Goal: Entertainment & Leisure: Consume media (video, audio)

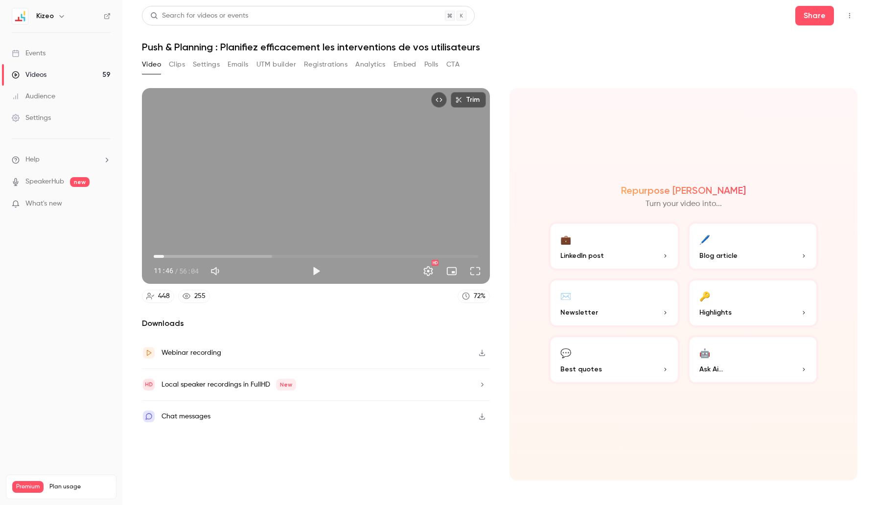
type input "*****"
click at [164, 255] on span "01:46" at bounding box center [316, 257] width 324 height 16
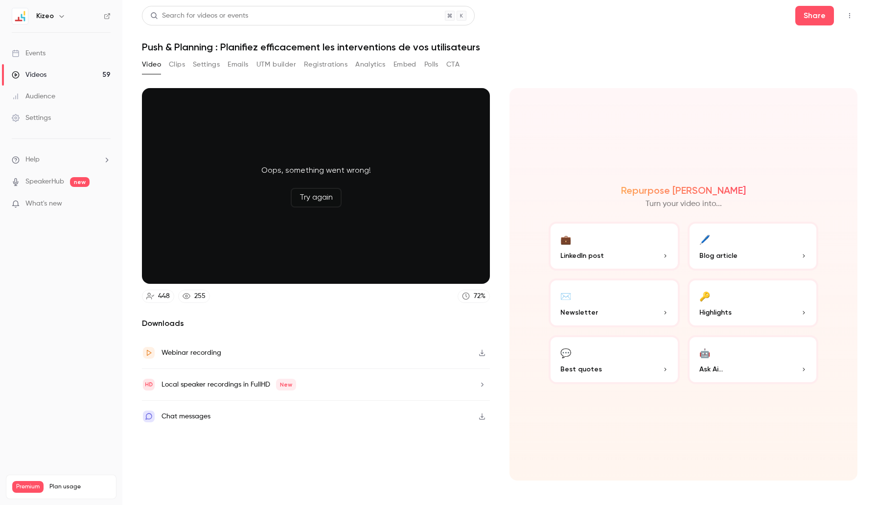
click at [312, 200] on button "Try again" at bounding box center [316, 198] width 51 height 20
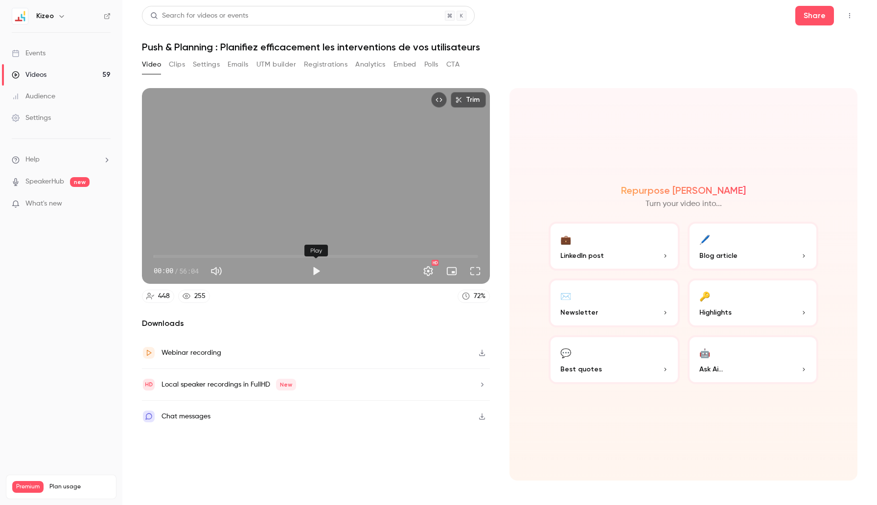
click at [318, 270] on button "Play" at bounding box center [316, 271] width 20 height 20
click at [165, 255] on span "00:01" at bounding box center [316, 257] width 324 height 16
click at [173, 255] on span "01:57" at bounding box center [316, 257] width 324 height 16
click at [316, 270] on button "Pause" at bounding box center [316, 271] width 20 height 20
click at [316, 270] on button "Play" at bounding box center [316, 271] width 20 height 20
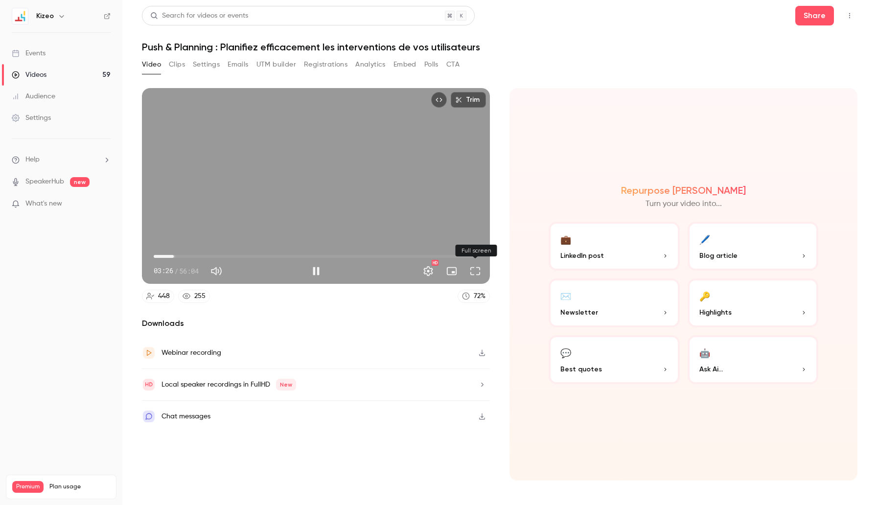
click at [470, 275] on button "Full screen" at bounding box center [475, 271] width 20 height 20
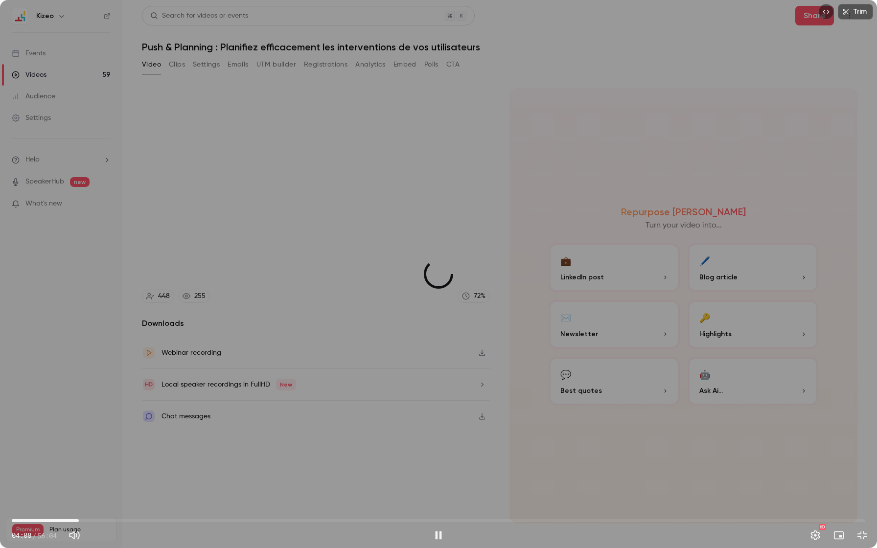
drag, startPoint x: 63, startPoint y: 523, endPoint x: 79, endPoint y: 524, distance: 16.2
click at [79, 504] on span "04:24" at bounding box center [78, 520] width 3 height 3
drag, startPoint x: 80, startPoint y: 519, endPoint x: 99, endPoint y: 521, distance: 19.1
click at [96, 504] on span "05:28" at bounding box center [94, 520] width 3 height 3
drag, startPoint x: 99, startPoint y: 521, endPoint x: 127, endPoint y: 520, distance: 28.4
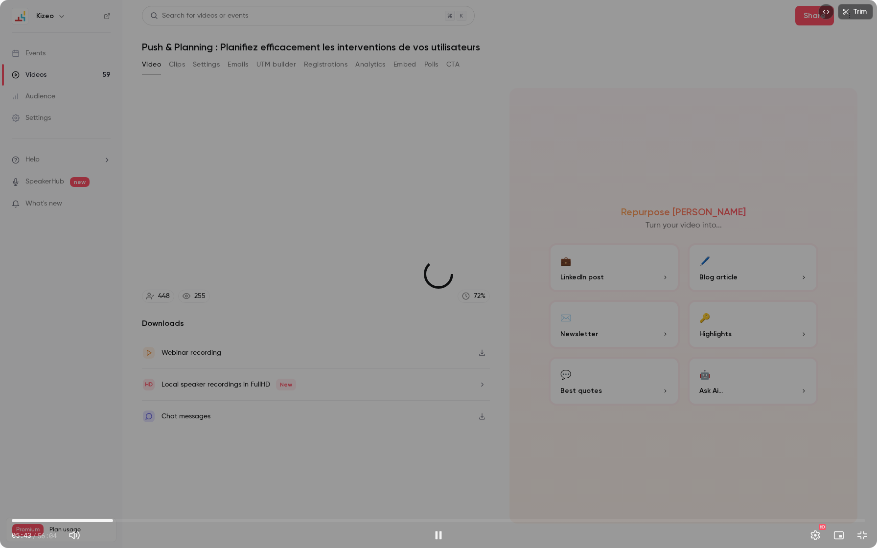
click at [114, 504] on span "06:39" at bounding box center [113, 520] width 3 height 3
click at [437, 504] on button "Pause" at bounding box center [439, 535] width 20 height 20
click at [496, 286] on div "Trim 07:36 07:36 / 56:04 HD" at bounding box center [438, 274] width 877 height 548
click at [866, 504] on button "Exit full screen" at bounding box center [862, 535] width 20 height 20
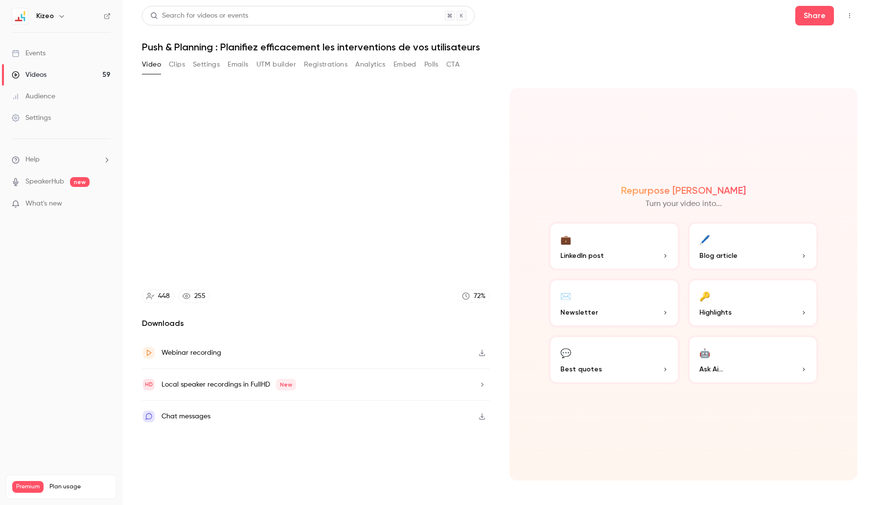
type input "*****"
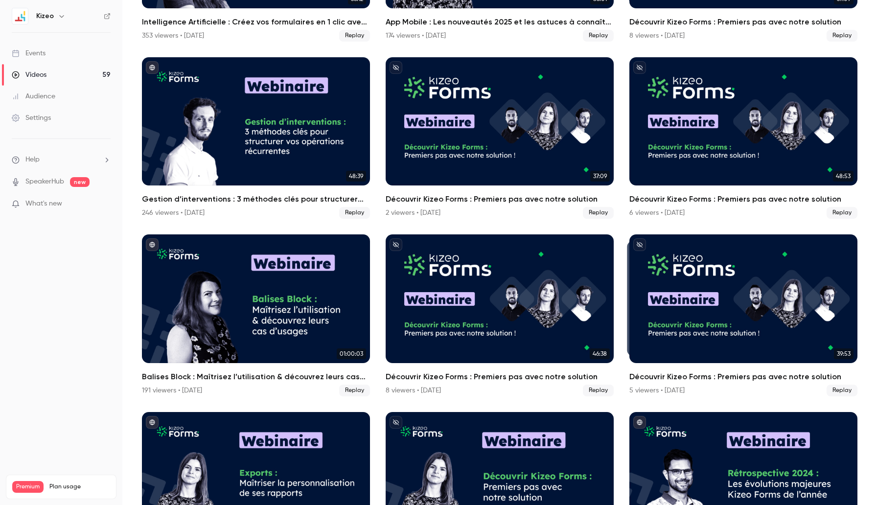
scroll to position [397, 0]
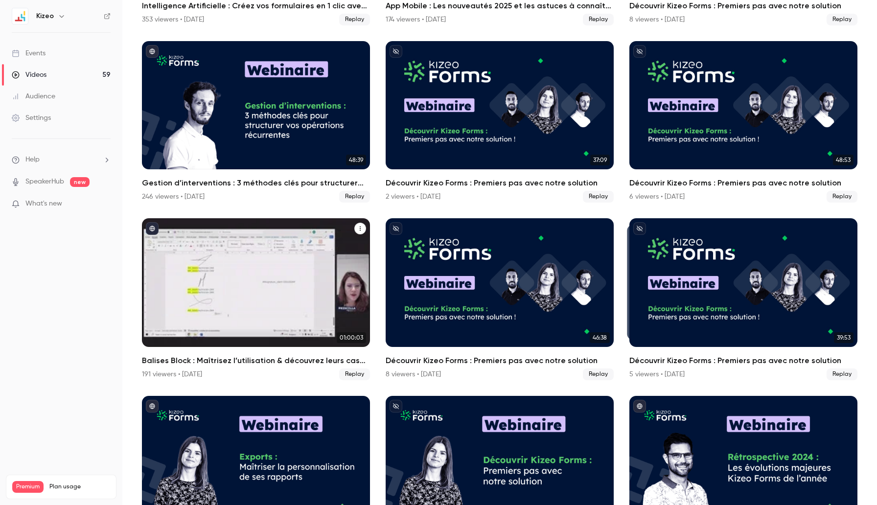
click at [229, 325] on div "Balises Block : Maîtrisez l’utilisation & découvrez leurs cas d’usages" at bounding box center [256, 282] width 228 height 128
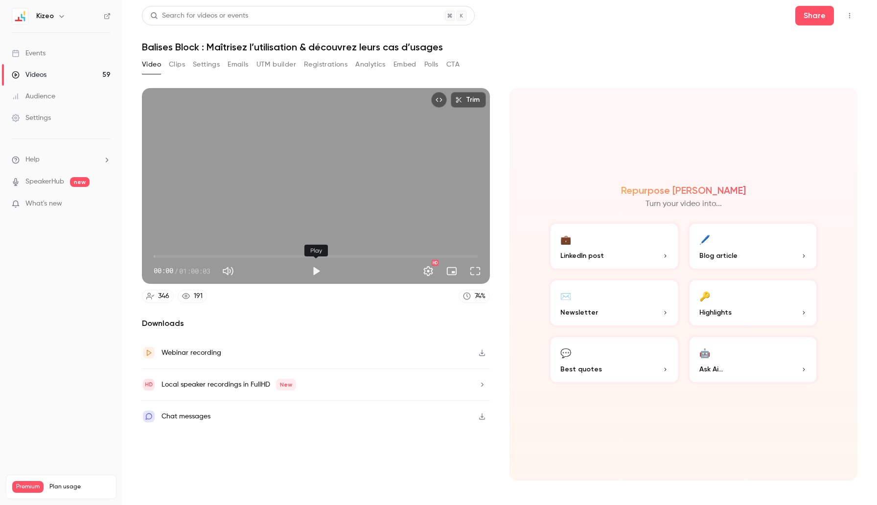
click at [314, 272] on button "Play" at bounding box center [316, 271] width 20 height 20
click at [480, 273] on button "Full screen" at bounding box center [475, 271] width 20 height 20
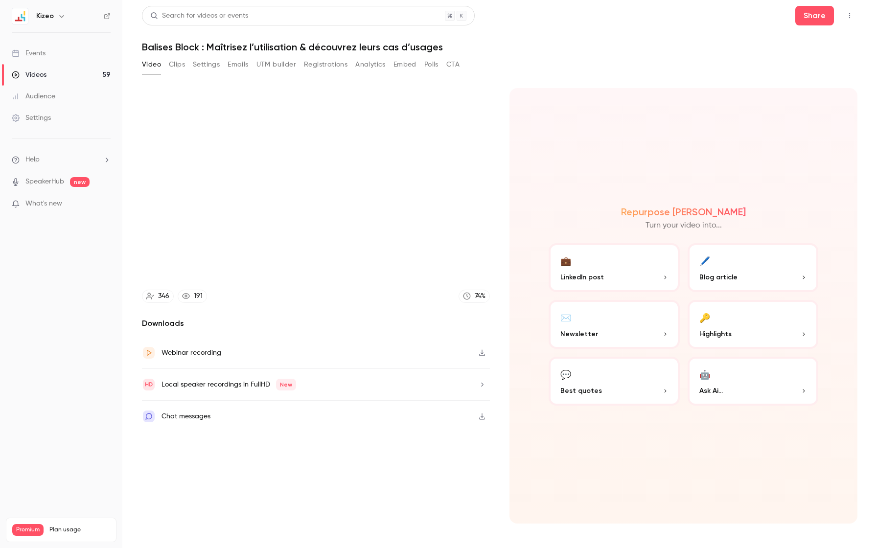
type input "*****"
click at [852, 504] on button "Exit full screen" at bounding box center [862, 535] width 20 height 20
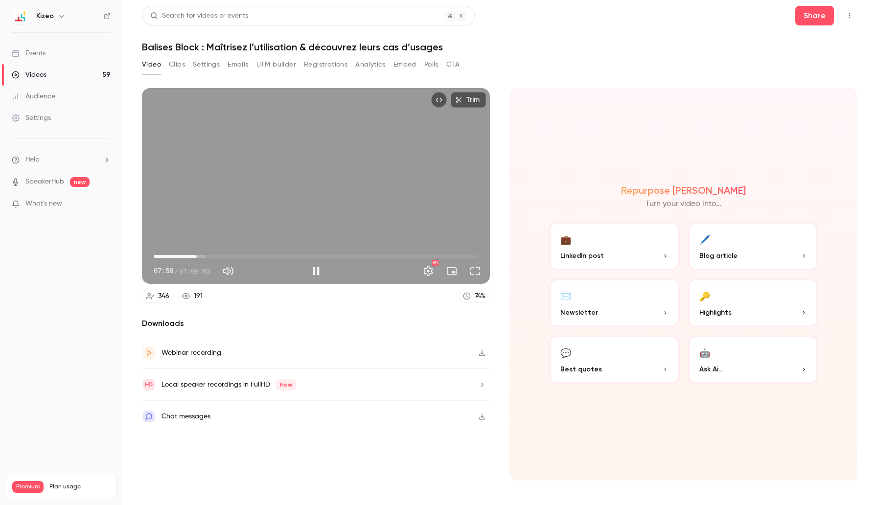
click at [372, 206] on div "Trim 07:58 07:58 / 01:00:03 HD" at bounding box center [316, 186] width 348 height 196
click at [322, 177] on div "Trim 07:58 07:58 / 01:00:03 HD" at bounding box center [316, 186] width 348 height 196
click at [469, 272] on button "Full screen" at bounding box center [475, 271] width 20 height 20
click at [477, 271] on button "Full screen" at bounding box center [475, 271] width 20 height 20
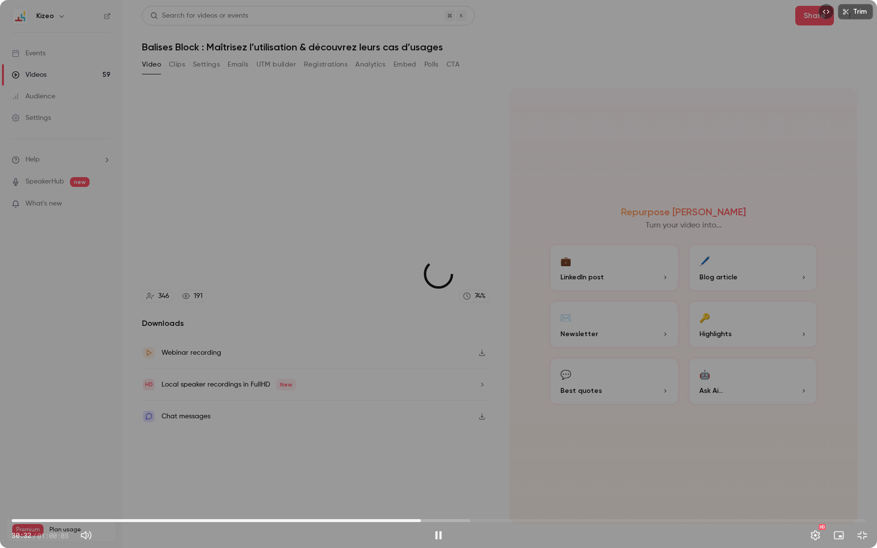
click at [421, 504] on span "28:47" at bounding box center [438, 521] width 853 height 16
click at [412, 504] on span "28:10" at bounding box center [438, 521] width 853 height 16
click at [400, 504] on span "27:20" at bounding box center [438, 521] width 853 height 16
click at [383, 504] on span "27:22" at bounding box center [438, 521] width 853 height 16
click at [455, 504] on span "28:06" at bounding box center [438, 521] width 853 height 16
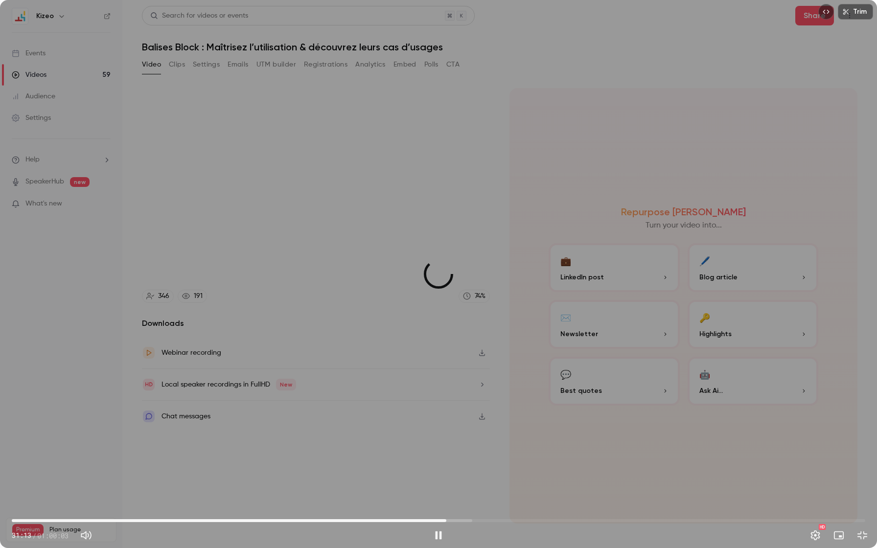
click at [446, 504] on span "30:34" at bounding box center [438, 521] width 853 height 16
click at [440, 504] on span "30:10" at bounding box center [438, 521] width 853 height 16
click at [447, 504] on span "30:38" at bounding box center [438, 521] width 853 height 16
click at [861, 504] on button "Exit full screen" at bounding box center [862, 535] width 20 height 20
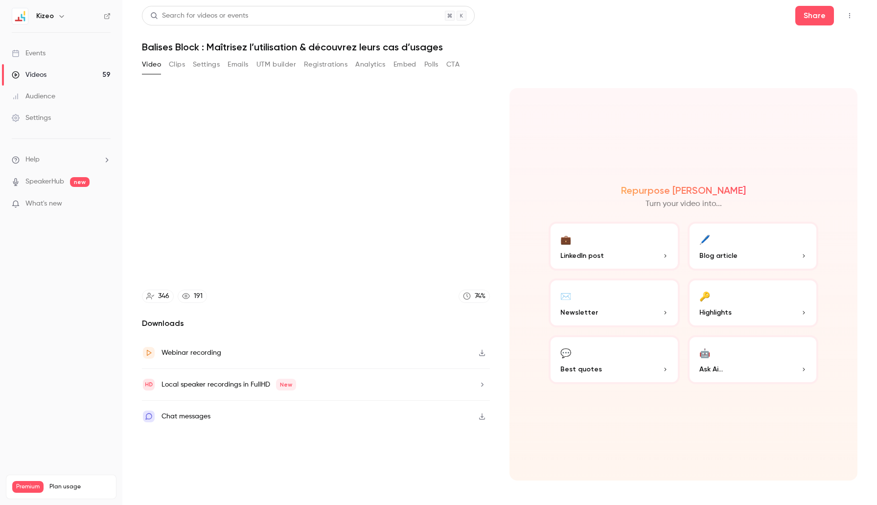
click at [465, 261] on button "Full screen" at bounding box center [475, 271] width 20 height 20
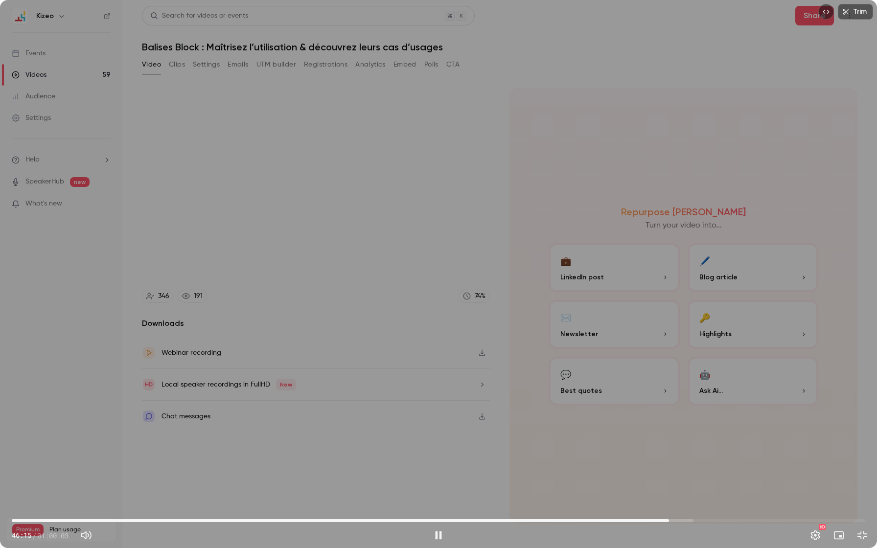
click at [356, 252] on div "Trim 46:15 46:15 / 01:00:03 HD" at bounding box center [438, 274] width 877 height 548
click at [665, 504] on span "45:58" at bounding box center [438, 521] width 853 height 16
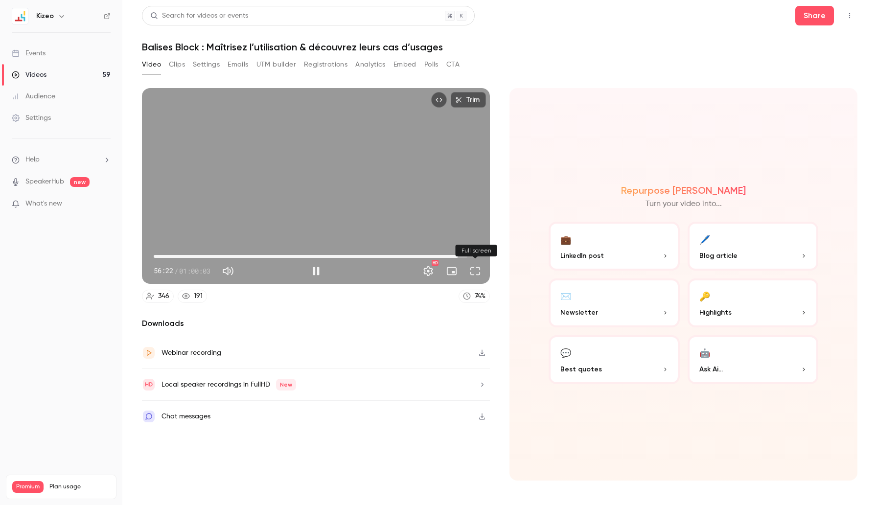
click at [478, 272] on button "Full screen" at bounding box center [475, 271] width 20 height 20
click at [308, 204] on div "Trim 57:06 57:06 / 01:00:03 HD" at bounding box center [316, 186] width 348 height 196
type input "******"
